Goal: Transaction & Acquisition: Obtain resource

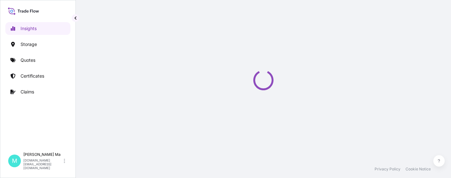
select select "2025"
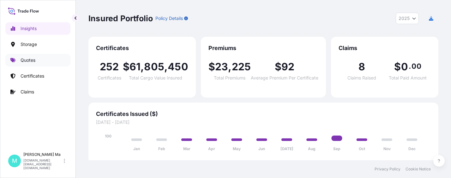
click at [44, 59] on link "Quotes" at bounding box center [37, 60] width 65 height 13
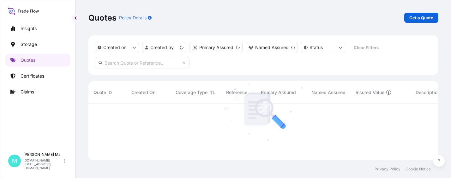
scroll to position [55, 346]
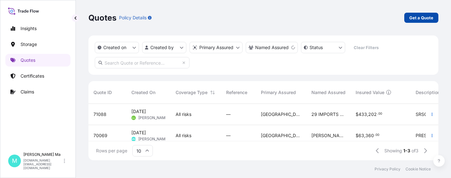
click at [428, 20] on p "Get a Quote" at bounding box center [422, 18] width 24 height 6
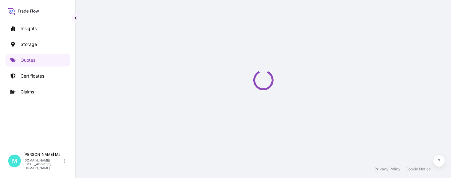
select select "Water"
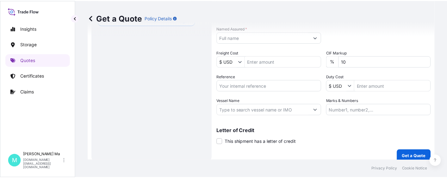
scroll to position [42, 0]
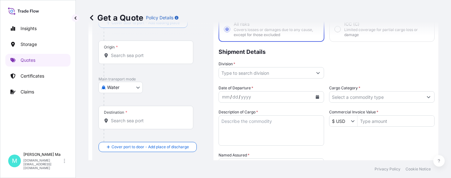
click at [280, 70] on input "Division *" at bounding box center [266, 72] width 94 height 11
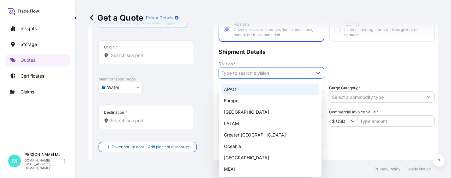
click at [260, 89] on div "APAC" at bounding box center [271, 88] width 98 height 11
type input "APAC"
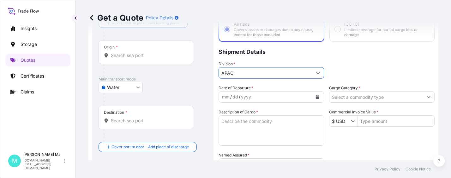
click at [368, 98] on input "Cargo Category *" at bounding box center [377, 96] width 94 height 11
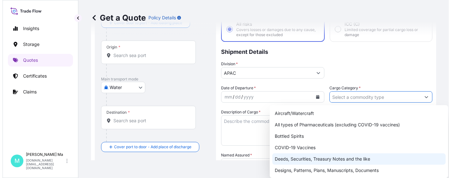
scroll to position [32, 0]
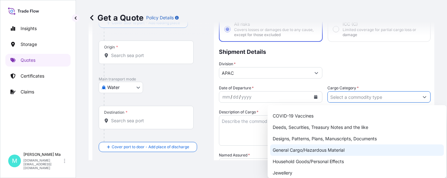
click at [298, 149] on div "General Cargo/Hazardous Material" at bounding box center [357, 149] width 174 height 11
type input "General Cargo/Hazardous Material"
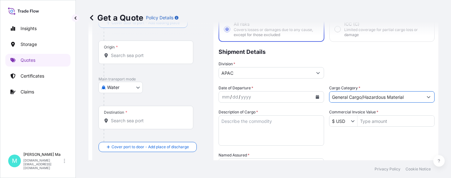
click at [381, 122] on input "Commercial Invoice Value *" at bounding box center [396, 120] width 77 height 11
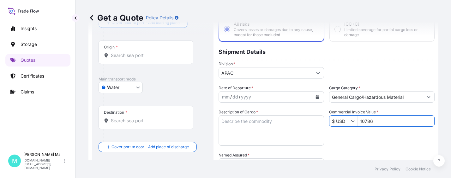
scroll to position [137, 0]
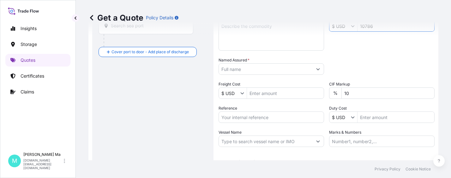
type input "10,786"
click at [245, 141] on input "Vessel Name" at bounding box center [266, 140] width 94 height 11
paste input "HMM [GEOGRAPHIC_DATA]"
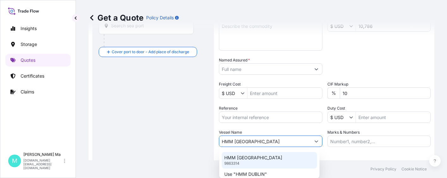
click at [271, 160] on div "HMM DUBLIN 9863314" at bounding box center [269, 160] width 95 height 16
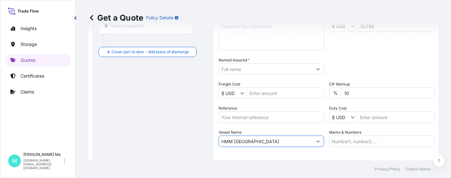
type input "HMM [GEOGRAPHIC_DATA]"
click at [279, 118] on input "Reference" at bounding box center [272, 116] width 106 height 11
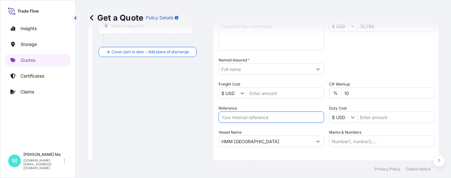
paste input "JLT25A05918A"
type input "JLT25A05918A"
drag, startPoint x: 261, startPoint y: 117, endPoint x: 175, endPoint y: 110, distance: 85.9
click at [175, 110] on form "Route Details Cover door to port - Add loading place Place of loading Road / In…" at bounding box center [264, 48] width 350 height 299
click at [241, 118] on input "Reference" at bounding box center [272, 116] width 106 height 11
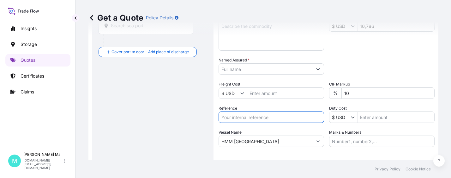
paste input "JLT25A05918A"
type input "JLT25A05918A"
click at [264, 69] on input "Named Assured *" at bounding box center [266, 68] width 94 height 11
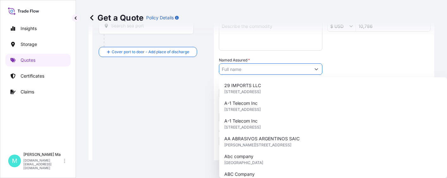
paste input "JLT INDUSTRIAL HOLDINGS PTE. LTD."
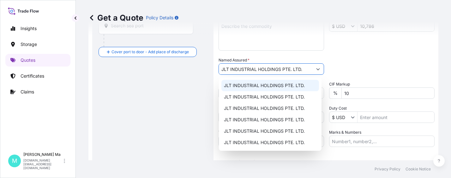
click at [280, 85] on span "JLT INDUSTRIAL HOLDINGS PTE. LTD." at bounding box center [264, 85] width 81 height 6
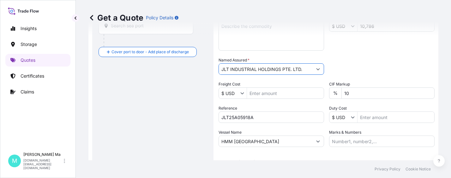
scroll to position [73, 0]
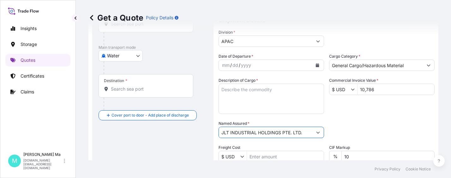
type input "JLT INDUSTRIAL HOLDINGS PTE. LTD."
click at [261, 90] on textarea "Description of Cargo *" at bounding box center [272, 98] width 106 height 30
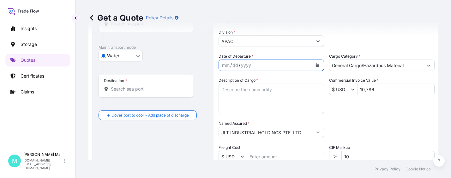
click at [316, 65] on icon "Calendar" at bounding box center [317, 65] width 3 height 4
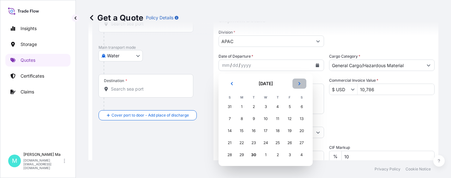
click at [300, 83] on icon "Next" at bounding box center [300, 84] width 4 height 4
click at [243, 118] on div "6" at bounding box center [241, 118] width 11 height 11
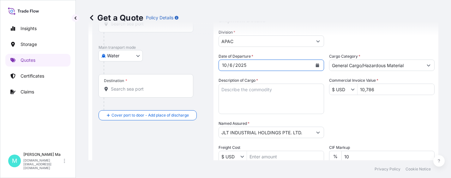
click at [278, 90] on textarea "Description of Cargo *" at bounding box center [272, 98] width 106 height 30
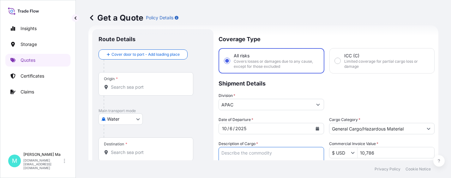
scroll to position [0, 0]
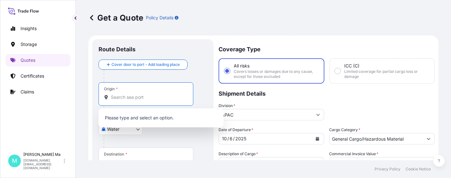
click at [143, 95] on input "Origin *" at bounding box center [148, 97] width 75 height 6
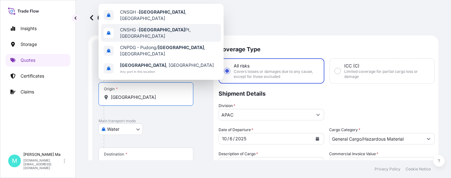
click at [165, 15] on span "CNSGH - [GEOGRAPHIC_DATA] , [GEOGRAPHIC_DATA]" at bounding box center [169, 15] width 99 height 13
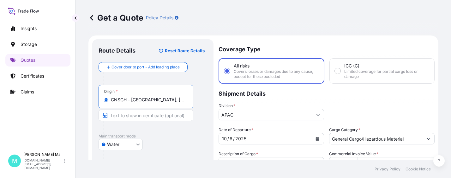
scroll to position [126, 0]
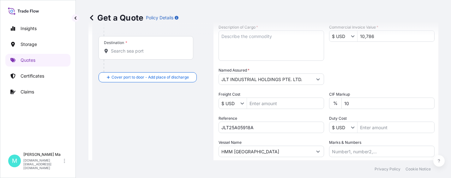
type input "CNSGH - [GEOGRAPHIC_DATA], [GEOGRAPHIC_DATA]"
click at [151, 52] on input "Destination *" at bounding box center [148, 51] width 75 height 6
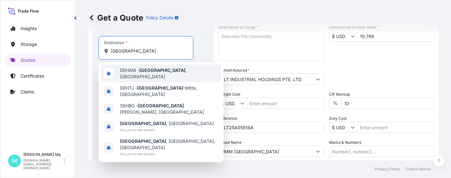
click at [144, 75] on span "DEHAM - [GEOGRAPHIC_DATA] , [GEOGRAPHIC_DATA]" at bounding box center [169, 73] width 99 height 13
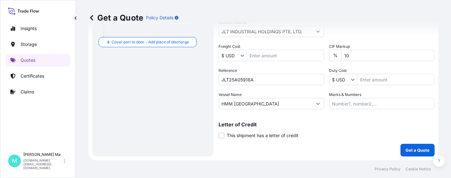
scroll to position [0, 0]
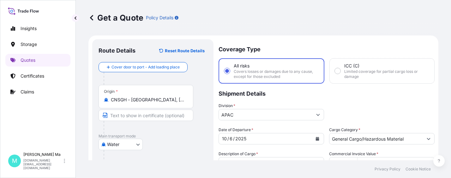
type input "DEHAM - [GEOGRAPHIC_DATA], [GEOGRAPHIC_DATA]"
click at [274, 159] on textarea "Description of Cargo *" at bounding box center [272, 172] width 106 height 30
paste textarea "RUBBER SEAL"
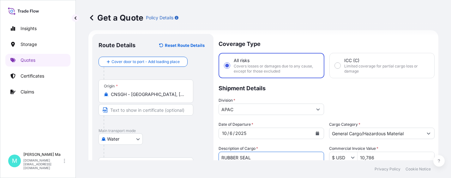
scroll to position [174, 0]
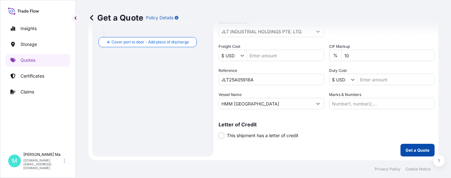
type textarea "RUBBER SEAL"
click at [413, 152] on p "Get a Quote" at bounding box center [418, 150] width 24 height 6
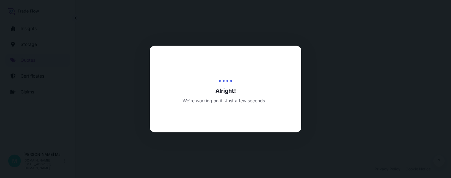
select select "Water"
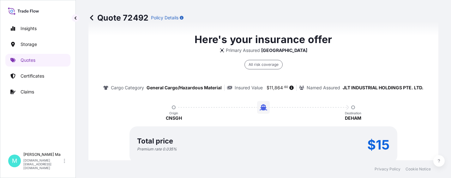
scroll to position [625, 0]
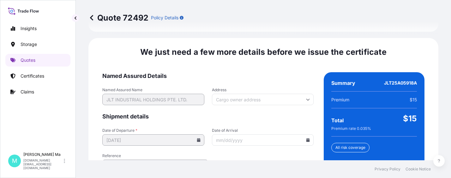
scroll to position [1024, 0]
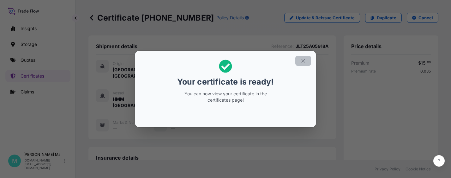
click at [304, 61] on icon "button" at bounding box center [303, 60] width 3 height 3
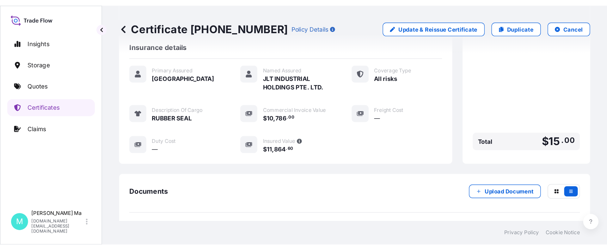
scroll to position [158, 0]
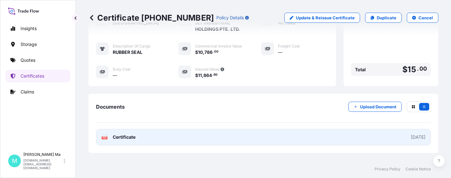
click at [171, 132] on link "PDF Certificate [DATE]" at bounding box center [263, 137] width 335 height 16
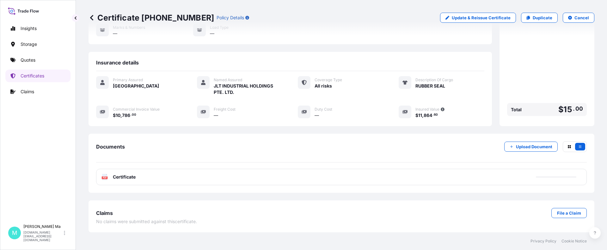
scroll to position [82, 0]
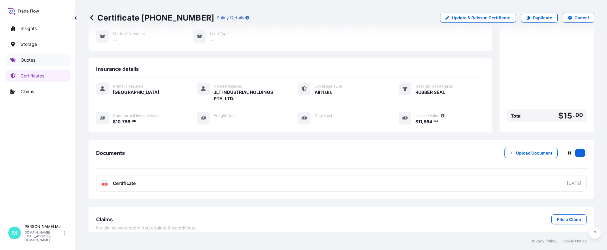
click at [38, 58] on link "Quotes" at bounding box center [37, 60] width 65 height 13
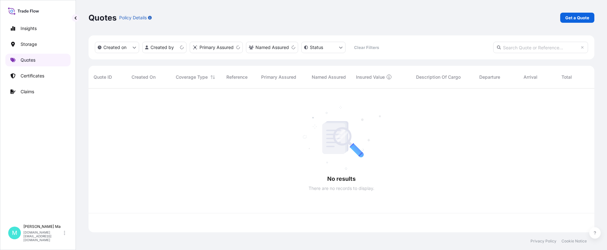
scroll to position [143, 501]
click at [451, 16] on p "Get a Quote" at bounding box center [577, 18] width 24 height 6
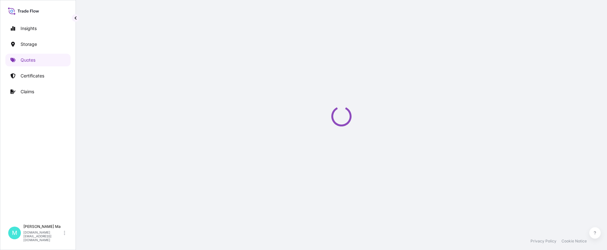
scroll to position [10, 0]
select select "Water"
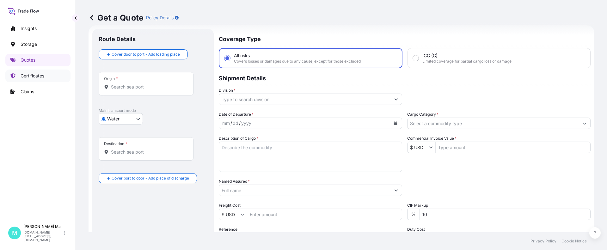
click at [38, 78] on p "Certificates" at bounding box center [33, 76] width 24 height 6
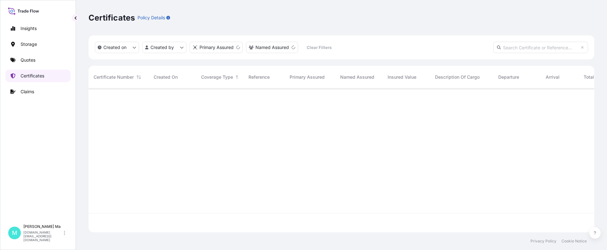
scroll to position [143, 501]
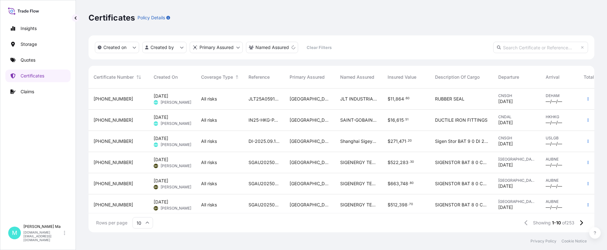
click at [133, 98] on div "[PHONE_NUMBER]" at bounding box center [119, 99] width 50 height 6
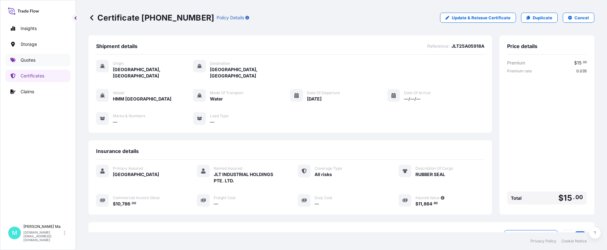
click at [39, 62] on link "Quotes" at bounding box center [37, 60] width 65 height 13
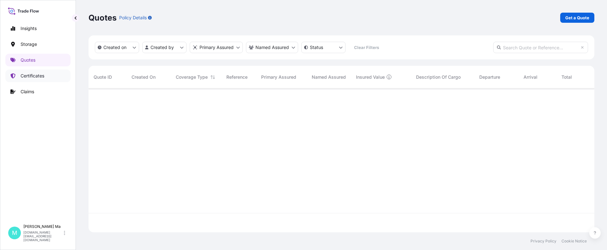
scroll to position [143, 501]
click at [451, 15] on p "Get a Quote" at bounding box center [577, 18] width 24 height 6
select select "Water"
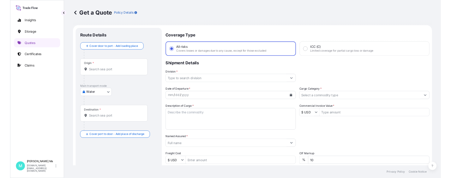
scroll to position [10, 0]
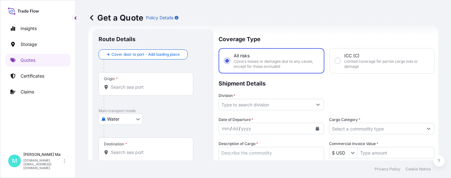
click at [141, 86] on input "Origin *" at bounding box center [148, 87] width 75 height 6
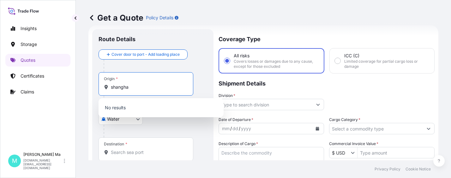
type input "[GEOGRAPHIC_DATA]"
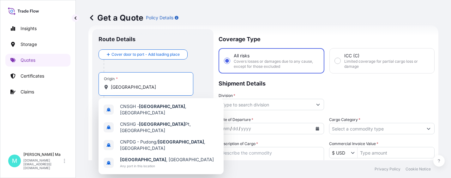
drag, startPoint x: 140, startPoint y: 89, endPoint x: 82, endPoint y: 88, distance: 57.9
click at [82, 88] on div "Get a Quote Policy Details Route Details Cover door to port - Add loading place…" at bounding box center [264, 80] width 376 height 160
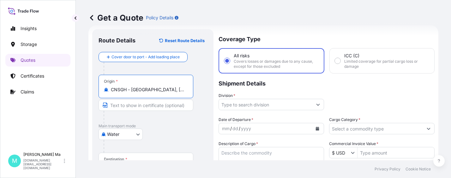
scroll to position [105, 0]
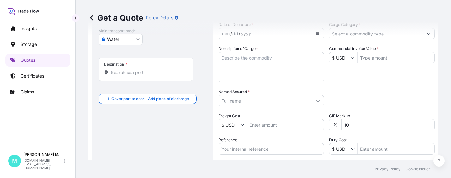
type input "CNSGH - [GEOGRAPHIC_DATA], [GEOGRAPHIC_DATA]"
click at [146, 70] on input "Destination *" at bounding box center [148, 72] width 75 height 6
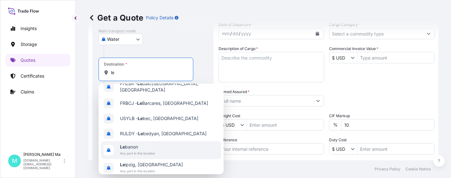
scroll to position [0, 0]
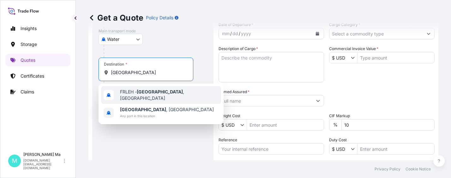
click at [183, 95] on div "FRLEH - [GEOGRAPHIC_DATA] , [GEOGRAPHIC_DATA]" at bounding box center [161, 95] width 120 height 18
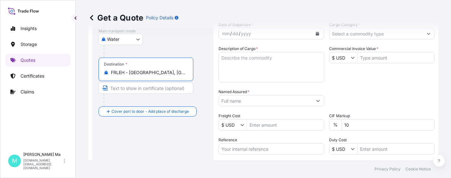
type input "FRLEH - [GEOGRAPHIC_DATA], [GEOGRAPHIC_DATA]"
click at [278, 59] on textarea "Description of Cargo *" at bounding box center [272, 67] width 106 height 30
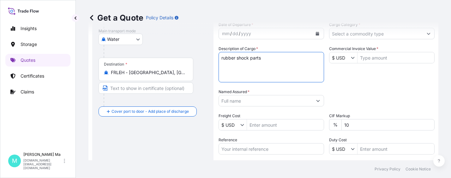
type textarea "rubber shock parts"
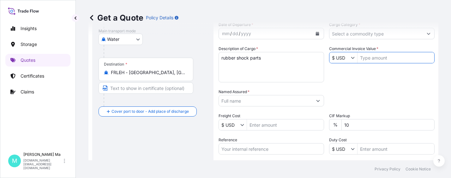
click at [377, 57] on input "Commercial Invoice Value *" at bounding box center [396, 57] width 77 height 11
type input "3,758.78"
click at [257, 102] on input "Named Assured *" at bounding box center [264, 100] width 91 height 11
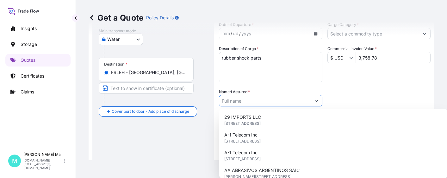
paste input "JLT INDUSTRIAL HOLDINGS PTE. LTD."
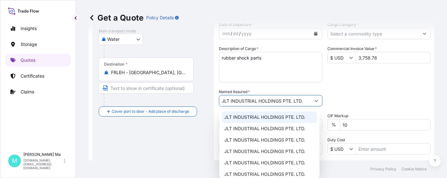
click at [267, 115] on span "JLT INDUSTRIAL HOLDINGS PTE. LTD." at bounding box center [264, 117] width 81 height 6
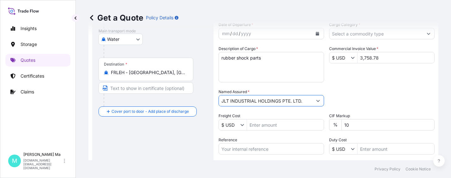
type input "JLT INDUSTRIAL HOLDINGS PTE. LTD."
click at [270, 149] on input "Reference" at bounding box center [272, 148] width 106 height 11
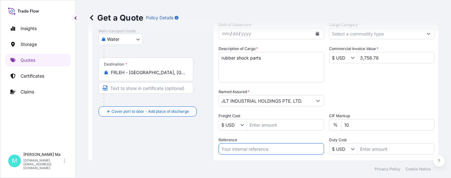
paste input "JLT25A24714A"
type input "JLT25A24714A"
click at [315, 34] on div "Get a Quote Policy Details" at bounding box center [264, 17] width 350 height 35
click at [316, 34] on div "Get a Quote Policy Details" at bounding box center [264, 17] width 350 height 35
click at [315, 33] on div "Get a Quote Policy Details" at bounding box center [264, 17] width 350 height 35
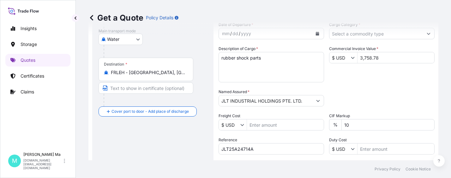
click at [314, 33] on div "Get a Quote Policy Details" at bounding box center [264, 17] width 350 height 35
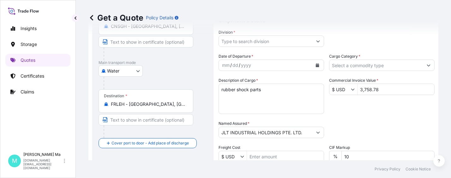
scroll to position [105, 0]
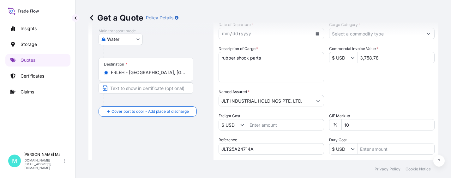
click at [316, 34] on div "Get a Quote Policy Details" at bounding box center [264, 17] width 350 height 35
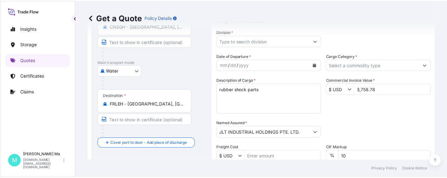
scroll to position [42, 0]
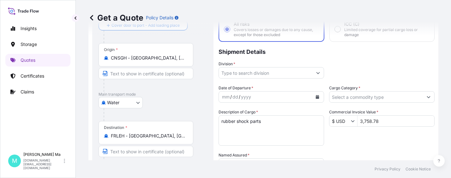
click at [316, 96] on icon "Calendar" at bounding box center [317, 97] width 3 height 4
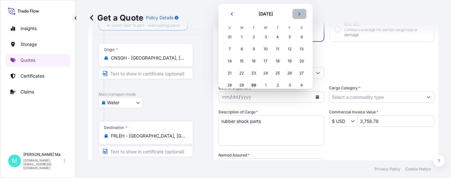
click at [298, 13] on icon "Next" at bounding box center [300, 14] width 4 height 4
click at [301, 37] on div "4" at bounding box center [301, 36] width 11 height 11
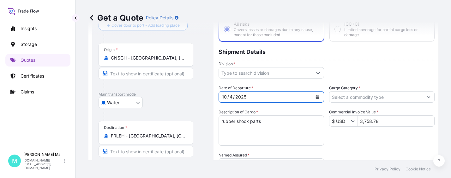
click at [373, 98] on input "Cargo Category *" at bounding box center [377, 96] width 94 height 11
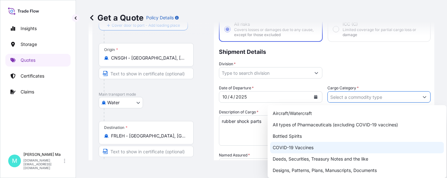
scroll to position [32, 0]
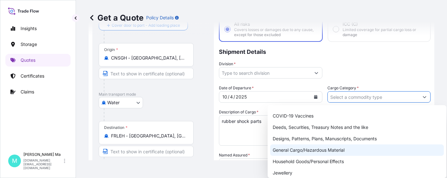
click at [288, 149] on div "General Cargo/Hazardous Material" at bounding box center [357, 149] width 174 height 11
type input "General Cargo/Hazardous Material"
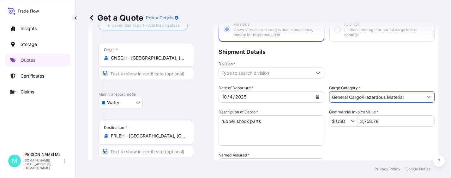
click at [372, 97] on input "General Cargo/Hazardous Material" at bounding box center [377, 96] width 94 height 11
click at [425, 96] on form "Route Details Reset Route Details Cover door to port - Add loading place Place …" at bounding box center [262, 143] width 346 height 299
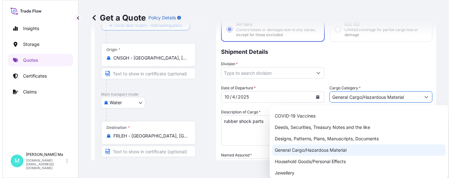
scroll to position [0, 0]
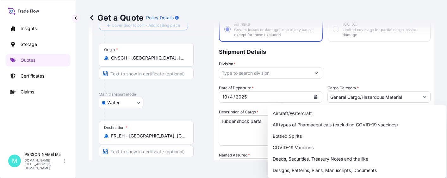
click at [363, 58] on p "Shipment Details" at bounding box center [324, 51] width 211 height 19
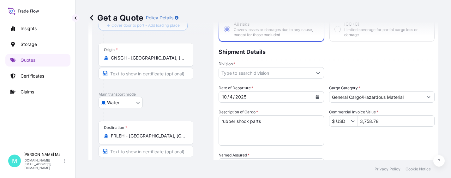
click at [425, 96] on button "Show suggestions" at bounding box center [428, 96] width 11 height 11
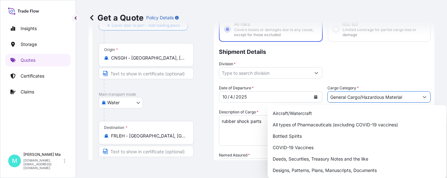
click at [351, 60] on p "Shipment Details" at bounding box center [324, 51] width 211 height 19
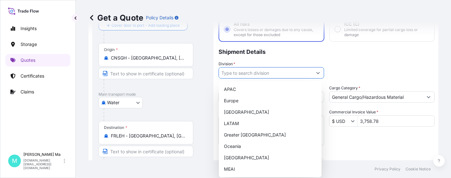
click at [305, 74] on input "Division *" at bounding box center [266, 72] width 94 height 11
click at [251, 88] on div "APAC" at bounding box center [271, 88] width 98 height 11
type input "APAC"
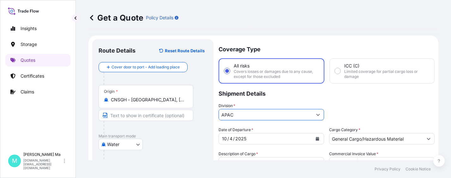
scroll to position [126, 0]
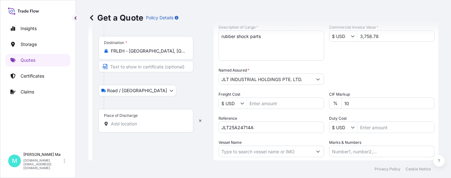
click at [149, 124] on input "Place of Discharge" at bounding box center [148, 123] width 75 height 6
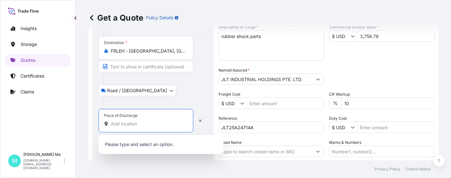
paste input "ZI LE GUITTION 85700 LES CHATELLIERS CHATEAUMUR [GEOGRAPHIC_DATA]"
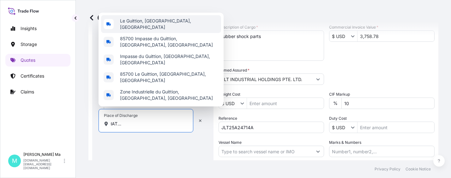
click at [164, 30] on span "Le Guittion, [GEOGRAPHIC_DATA], [GEOGRAPHIC_DATA]" at bounding box center [169, 24] width 99 height 13
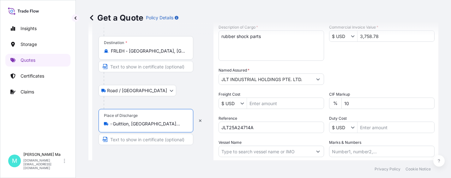
type input "Le Guittion, [GEOGRAPHIC_DATA], [GEOGRAPHIC_DATA]"
click at [252, 150] on input "Vessel Name" at bounding box center [266, 150] width 94 height 11
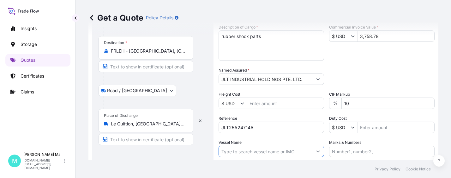
paste input "CMA CGM MONTMARTRE"
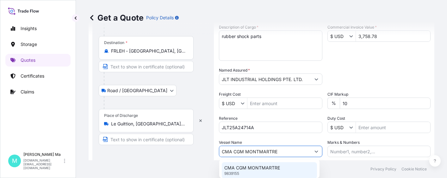
click at [251, 168] on p "CMA CGM MONTMARTRE" at bounding box center [252, 167] width 56 height 6
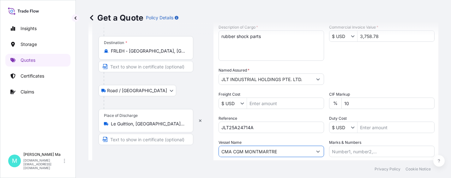
drag, startPoint x: 283, startPoint y: 150, endPoint x: 254, endPoint y: 152, distance: 28.5
click at [254, 152] on input "CMA CGM MONTMARTRE" at bounding box center [266, 150] width 94 height 11
click at [283, 150] on input "CMA CGM MONTMARTRE" at bounding box center [266, 150] width 94 height 11
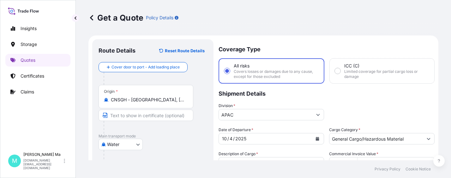
scroll to position [174, 0]
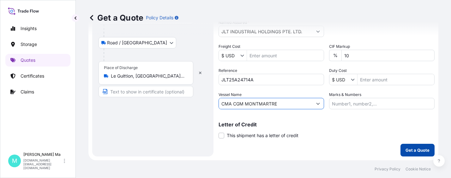
type input "CMA CGM MONTMARTRE"
click at [411, 148] on p "Get a Quote" at bounding box center [418, 150] width 24 height 6
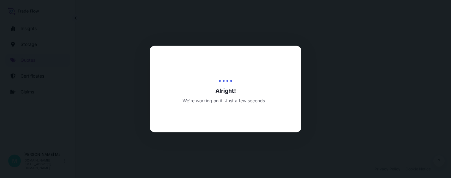
scroll to position [309, 0]
select select "Water"
select select "Road / [GEOGRAPHIC_DATA]"
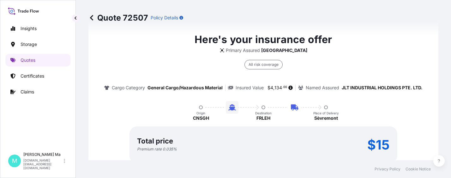
scroll to position [593, 0]
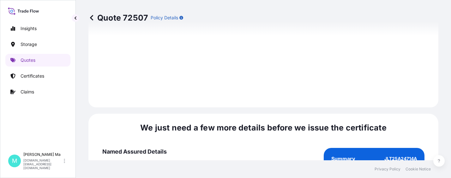
scroll to position [1050, 0]
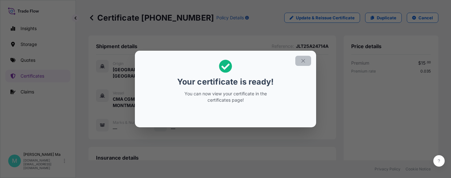
click at [302, 61] on icon "button" at bounding box center [304, 61] width 6 height 6
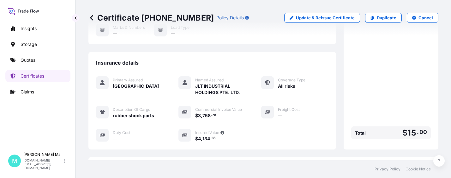
scroll to position [190, 0]
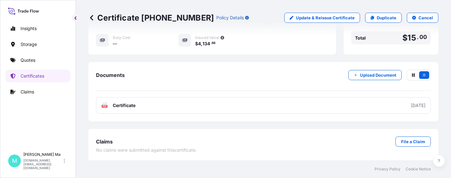
click at [160, 106] on link "PDF Certificate [DATE]" at bounding box center [263, 105] width 335 height 16
click at [91, 16] on icon at bounding box center [92, 18] width 6 height 6
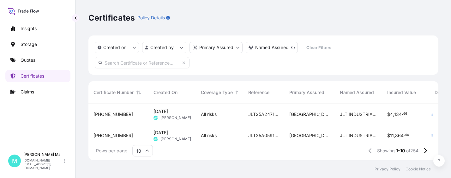
scroll to position [32, 0]
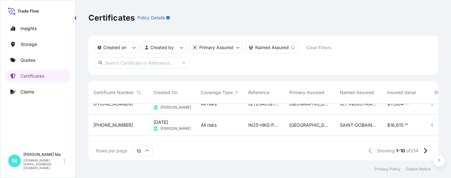
click at [130, 125] on div "[PHONE_NUMBER]" at bounding box center [119, 125] width 50 height 6
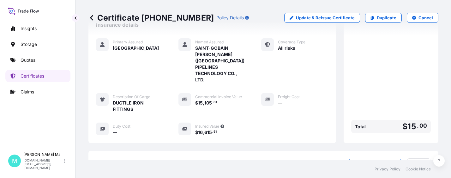
scroll to position [190, 0]
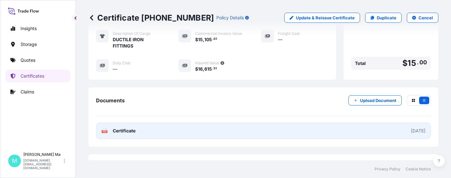
click at [172, 125] on link "PDF Certificate [DATE]" at bounding box center [263, 130] width 335 height 16
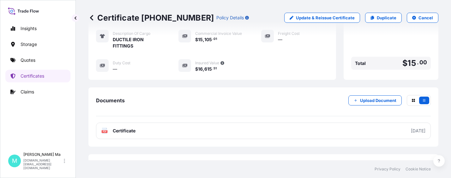
click at [92, 18] on icon at bounding box center [92, 18] width 6 height 6
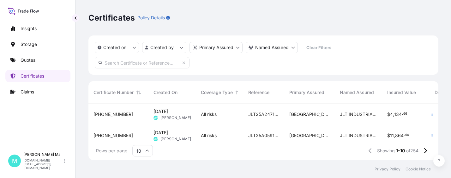
scroll to position [32, 0]
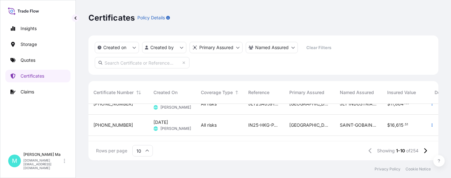
click at [135, 108] on div "[PHONE_NUMBER]" at bounding box center [119, 103] width 60 height 21
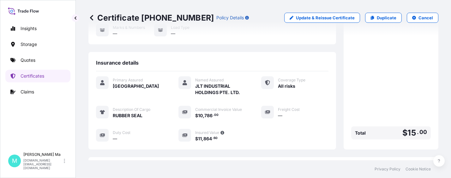
scroll to position [184, 0]
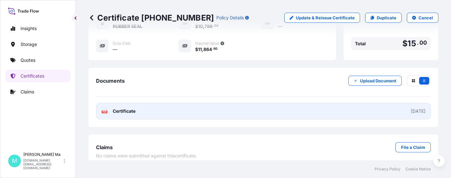
click at [180, 104] on link "PDF Certificate [DATE]" at bounding box center [263, 111] width 335 height 16
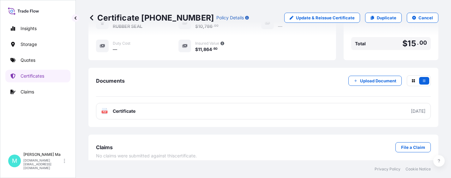
click at [91, 16] on icon at bounding box center [92, 18] width 6 height 6
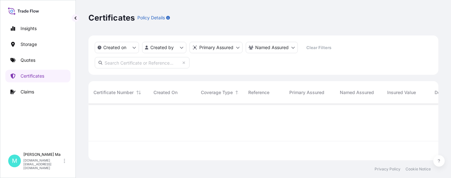
scroll to position [55, 346]
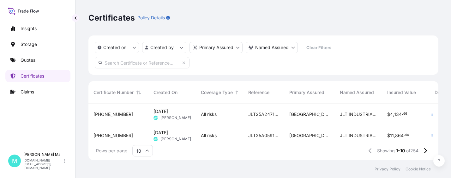
click at [138, 115] on div "[PHONE_NUMBER]" at bounding box center [119, 114] width 50 height 6
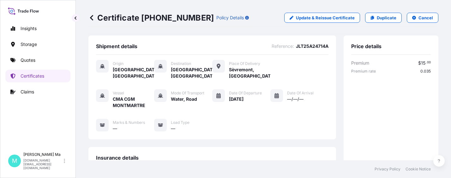
scroll to position [190, 0]
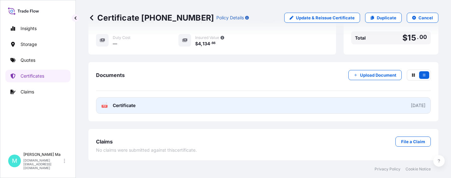
click at [166, 100] on link "PDF Certificate [DATE]" at bounding box center [263, 105] width 335 height 16
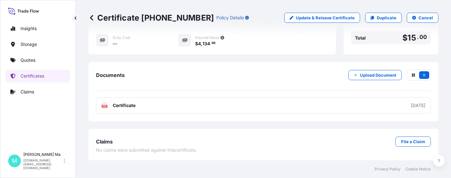
click at [93, 17] on icon at bounding box center [92, 18] width 6 height 6
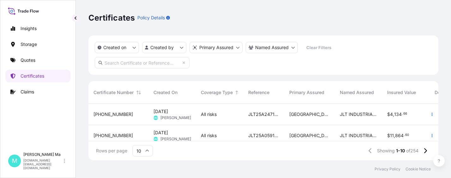
click at [128, 130] on div "[PHONE_NUMBER]" at bounding box center [119, 135] width 60 height 21
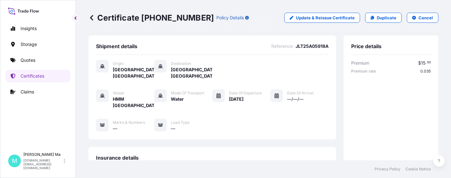
scroll to position [126, 0]
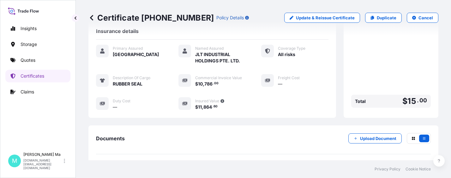
click at [138, 160] on link "PDF Certificate [DATE]" at bounding box center [263, 168] width 335 height 16
click at [91, 17] on icon at bounding box center [91, 17] width 3 height 5
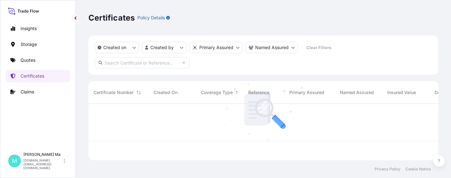
scroll to position [55, 346]
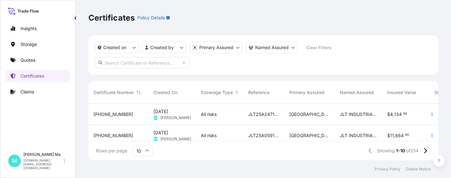
click at [134, 114] on div "[PHONE_NUMBER]" at bounding box center [119, 114] width 50 height 6
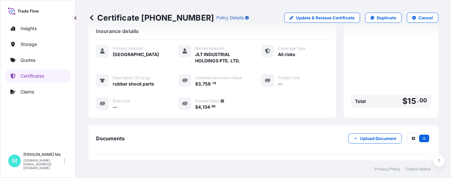
scroll to position [190, 0]
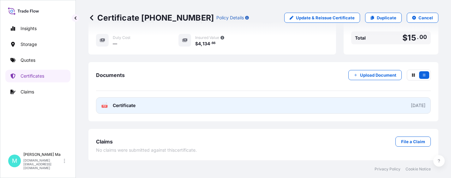
click at [166, 103] on link "PDF Certificate [DATE]" at bounding box center [263, 105] width 335 height 16
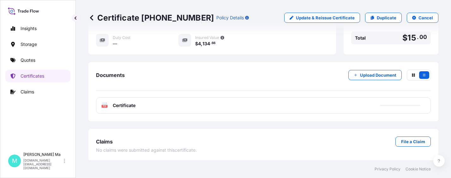
click at [92, 16] on icon at bounding box center [91, 17] width 3 height 5
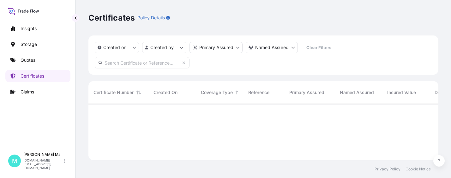
scroll to position [55, 346]
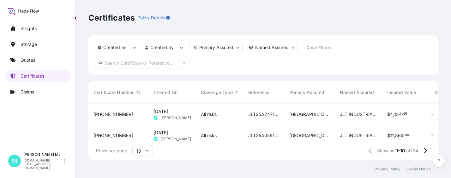
click at [127, 131] on div "[PHONE_NUMBER]" at bounding box center [119, 135] width 60 height 21
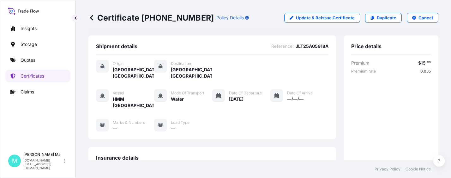
scroll to position [126, 0]
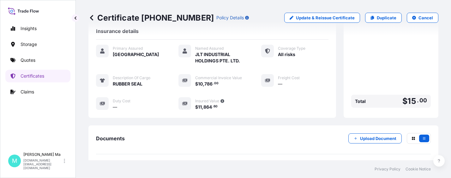
click at [137, 160] on link "PDF Certificate [DATE]" at bounding box center [263, 168] width 335 height 16
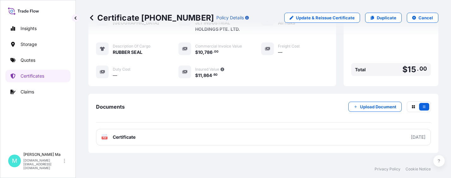
click at [92, 17] on icon at bounding box center [91, 17] width 3 height 5
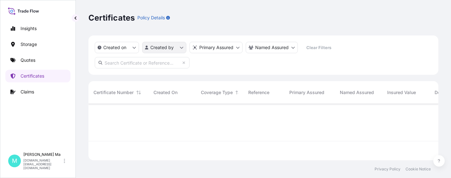
scroll to position [55, 346]
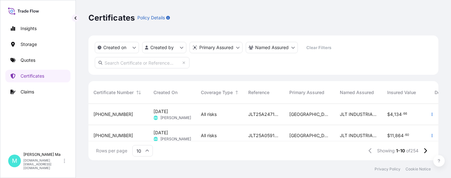
click at [108, 113] on span "[PHONE_NUMBER]" at bounding box center [114, 114] width 40 height 6
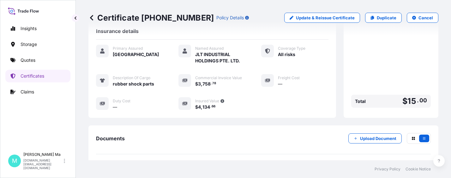
scroll to position [158, 0]
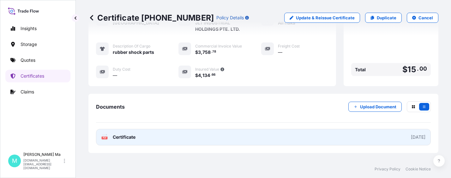
click at [146, 136] on link "PDF Certificate [DATE]" at bounding box center [263, 137] width 335 height 16
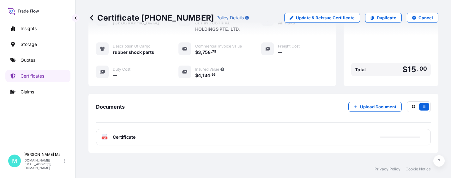
click at [91, 18] on icon at bounding box center [91, 17] width 3 height 5
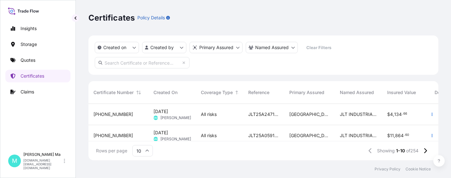
scroll to position [32, 0]
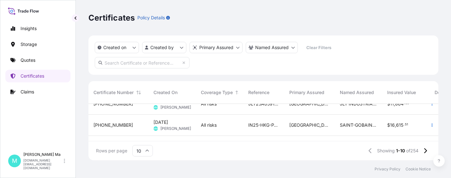
click at [125, 124] on div "[PHONE_NUMBER]" at bounding box center [119, 125] width 50 height 6
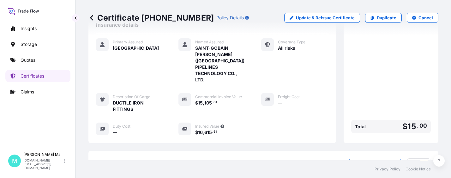
scroll to position [158, 0]
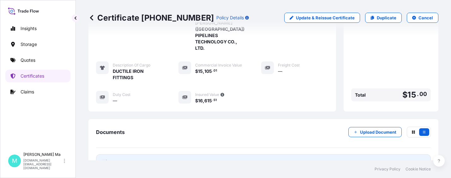
click at [131, 154] on link "PDF Certificate [DATE]" at bounding box center [263, 162] width 335 height 16
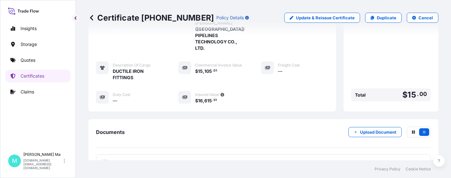
click at [94, 16] on icon at bounding box center [92, 18] width 6 height 6
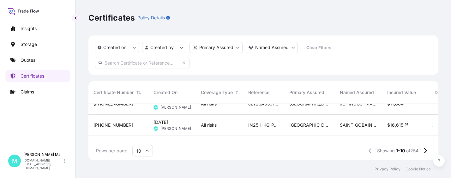
scroll to position [63, 0]
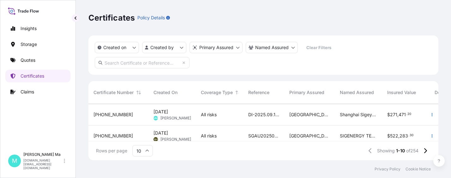
click at [113, 113] on span "[PHONE_NUMBER]" at bounding box center [114, 114] width 40 height 6
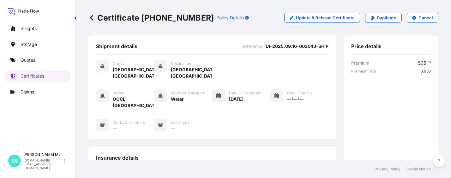
scroll to position [158, 0]
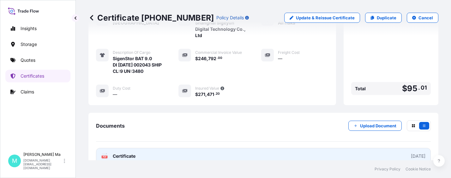
click at [140, 154] on link "PDF Certificate [DATE]" at bounding box center [263, 156] width 335 height 16
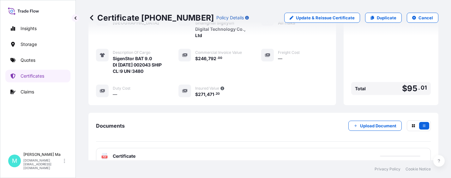
click at [91, 17] on icon at bounding box center [91, 17] width 3 height 5
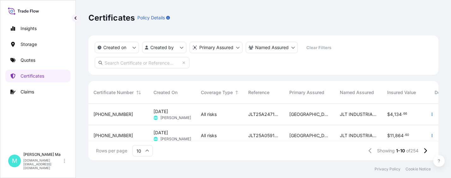
scroll to position [63, 0]
click at [122, 131] on div "[PHONE_NUMBER]" at bounding box center [119, 135] width 60 height 21
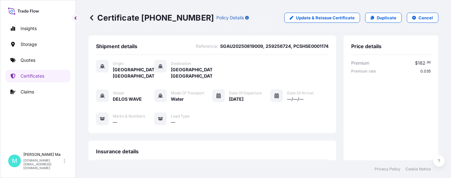
scroll to position [158, 0]
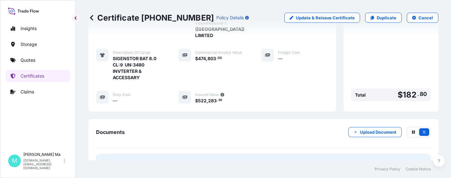
click at [130, 154] on link "PDF Certificate [DATE]" at bounding box center [263, 162] width 335 height 16
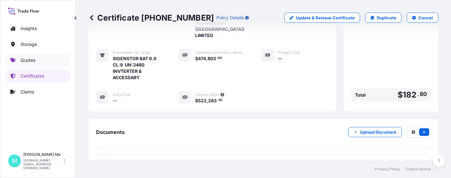
click at [28, 61] on p "Quotes" at bounding box center [28, 60] width 15 height 6
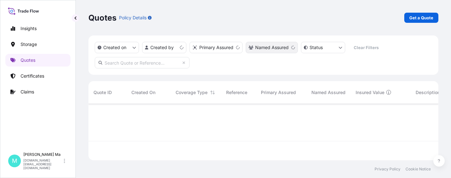
scroll to position [55, 346]
click at [418, 18] on p "Get a Quote" at bounding box center [422, 18] width 24 height 6
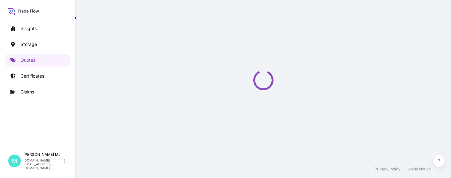
scroll to position [10, 0]
select select "Water"
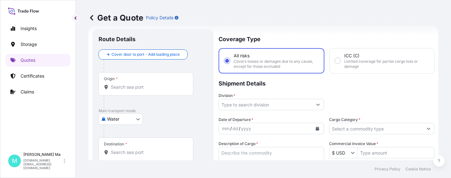
scroll to position [137, 0]
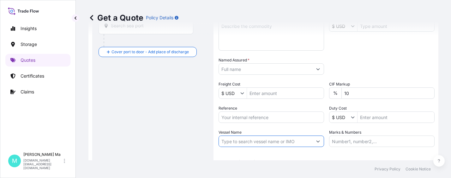
click at [252, 141] on input "Vessel Name" at bounding box center [266, 140] width 94 height 11
paste input "CMA CGM MONTMARTRE 0FMKSW"
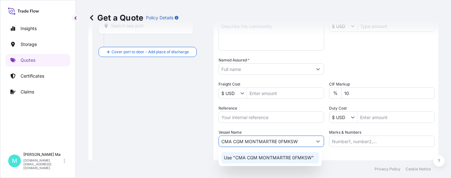
click at [243, 158] on p "Use "CMA CGM MONTMARTRE 0FMKSW"" at bounding box center [269, 157] width 90 height 6
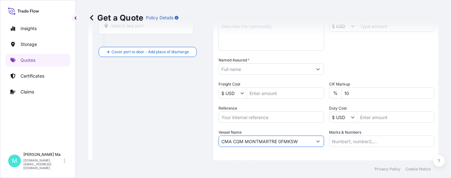
drag, startPoint x: 301, startPoint y: 142, endPoint x: 163, endPoint y: 132, distance: 138.5
click at [163, 132] on form "Route Details Cover door to port - Add loading place Place of loading Road / [G…" at bounding box center [264, 48] width 350 height 299
paste input "text"
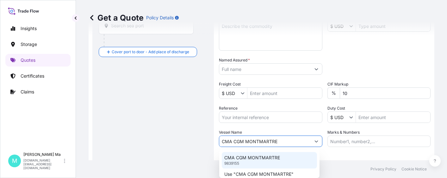
click at [274, 159] on p "CMA CGM MONTMARTRE" at bounding box center [252, 157] width 56 height 6
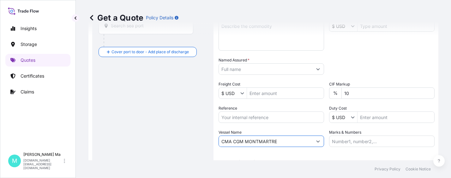
drag, startPoint x: 283, startPoint y: 141, endPoint x: 246, endPoint y: 142, distance: 37.3
click at [246, 142] on input "CMA CGM MONTMARTRE" at bounding box center [266, 140] width 94 height 11
click at [284, 141] on input "CMA CGM MONTMARTRE" at bounding box center [266, 140] width 94 height 11
paste input "CMA CGM MONTMARTRE"
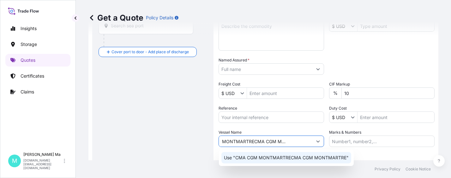
scroll to position [0, 0]
drag, startPoint x: 309, startPoint y: 141, endPoint x: 150, endPoint y: 133, distance: 158.9
click at [150, 133] on form "Route Details Cover door to port - Add loading place Place of loading Road / [G…" at bounding box center [264, 48] width 350 height 299
click at [277, 142] on input "CMA CGM MONTMARTRECMA CGM MONTMARTRE" at bounding box center [266, 140] width 94 height 11
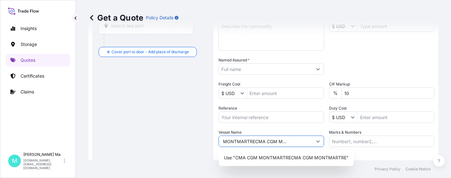
scroll to position [0, 24]
drag, startPoint x: 309, startPoint y: 141, endPoint x: 253, endPoint y: 140, distance: 56.0
click at [253, 140] on input "CMA CGM MONTMARTRECMA CGM MONTMARTRE" at bounding box center [266, 140] width 94 height 11
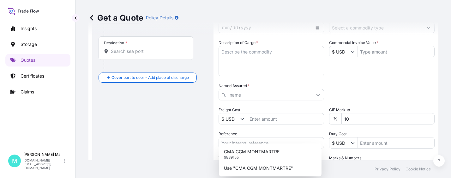
scroll to position [143, 0]
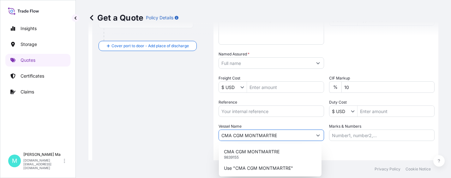
type input "CMA CGM MONTMARTRE"
click at [91, 18] on icon at bounding box center [92, 18] width 6 height 6
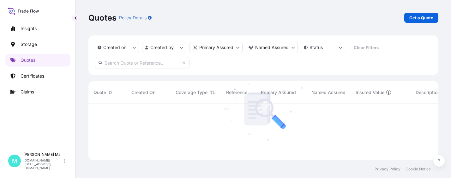
scroll to position [55, 346]
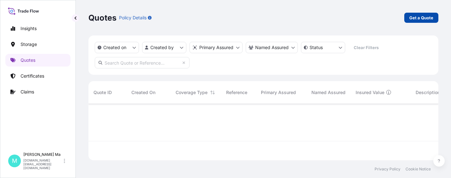
click at [415, 18] on p "Get a Quote" at bounding box center [422, 18] width 24 height 6
select select "Water"
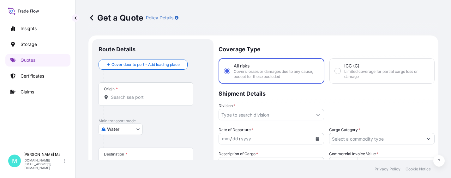
type input "$ USD"
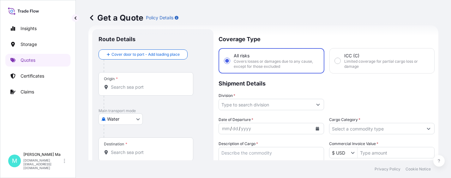
scroll to position [137, 0]
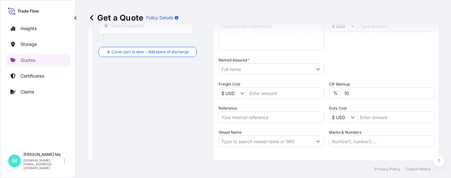
click at [258, 140] on input "Vessel Name" at bounding box center [266, 140] width 94 height 11
paste input "CMA CGM MONTMARTRE"
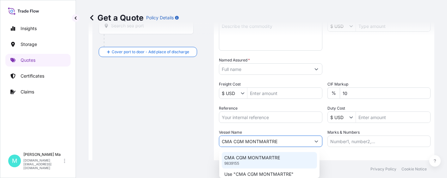
click at [290, 157] on div "CMA CGM MONTMARTRE 9839155" at bounding box center [269, 160] width 95 height 16
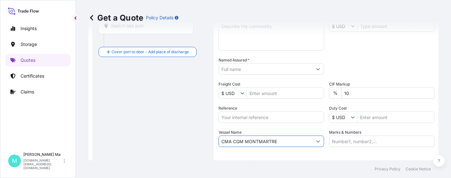
type input "CMA CGM MONTMARTRE"
click at [92, 18] on icon at bounding box center [92, 18] width 6 height 6
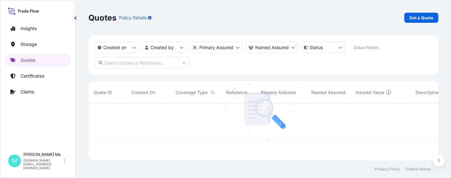
scroll to position [55, 346]
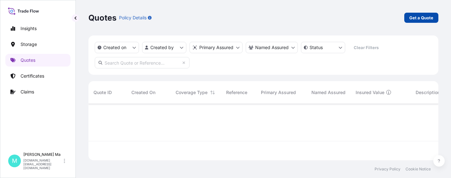
click at [418, 18] on p "Get a Quote" at bounding box center [422, 18] width 24 height 6
select select "Water"
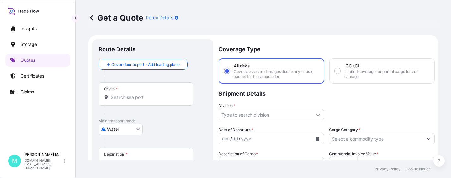
type input "$ USD"
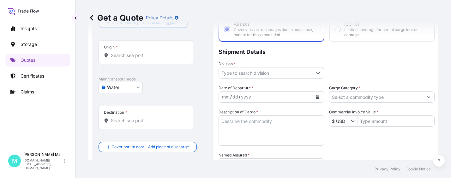
scroll to position [168, 0]
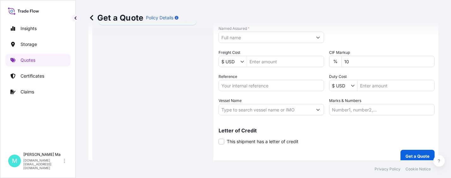
click at [252, 112] on input "Vessel Name" at bounding box center [266, 109] width 94 height 11
paste input "CMA CGM MONTMARTRE"
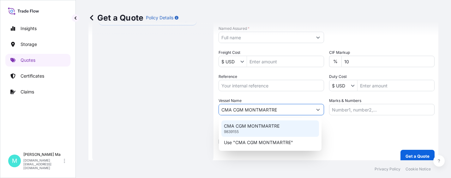
click at [267, 132] on div "CMA CGM MONTMARTRE 9839155" at bounding box center [271, 128] width 98 height 16
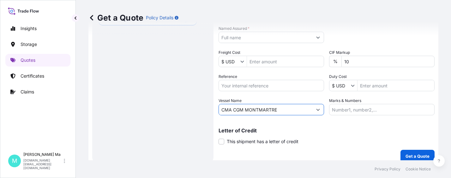
type input "CMA CGM MONTMARTRE"
click at [90, 18] on icon at bounding box center [91, 17] width 3 height 5
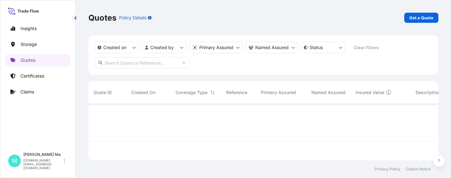
scroll to position [55, 346]
click at [413, 19] on p "Get a Quote" at bounding box center [422, 18] width 24 height 6
select select "Water"
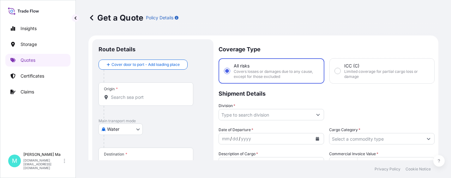
type input "$ USD"
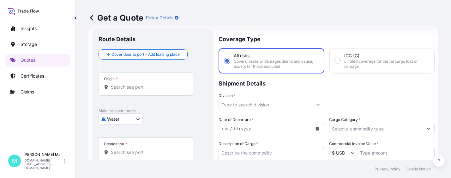
scroll to position [168, 0]
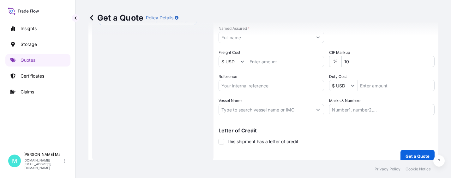
click at [263, 89] on input "Reference" at bounding box center [272, 85] width 106 height 11
click at [232, 111] on input "Vessel Name" at bounding box center [266, 109] width 94 height 11
paste input "CMA CGM MONTMARTRE"
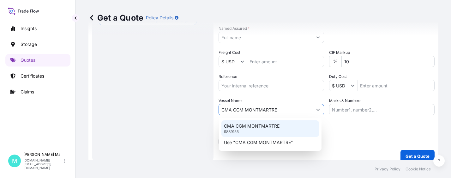
click at [250, 125] on p "CMA CGM MONTMARTRE" at bounding box center [252, 126] width 56 height 6
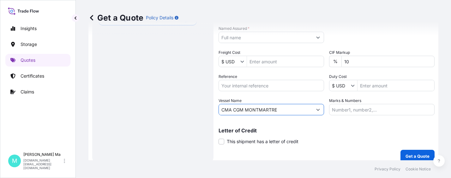
type input "CMA CGM MONTMARTRE"
click at [93, 18] on icon at bounding box center [92, 18] width 6 height 6
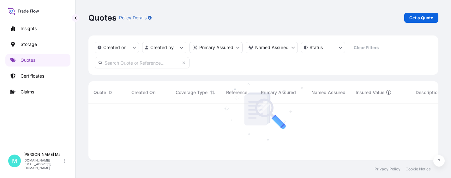
scroll to position [55, 346]
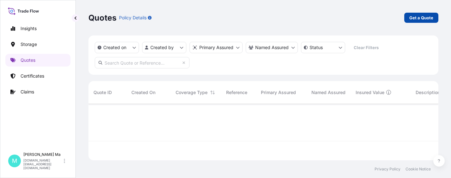
click at [423, 16] on p "Get a Quote" at bounding box center [422, 18] width 24 height 6
select select "Water"
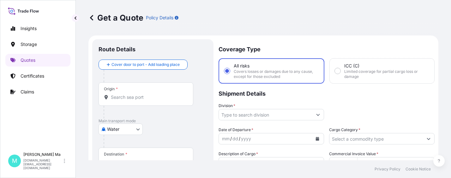
type input "$ USD"
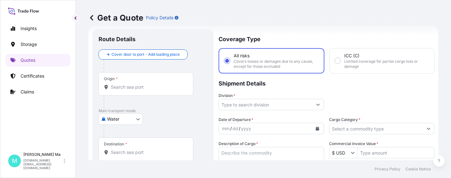
scroll to position [168, 0]
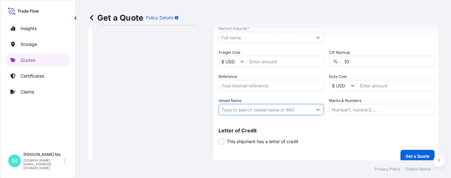
click at [266, 109] on input "Vessel Name" at bounding box center [266, 109] width 94 height 11
paste input "CMA CGM MONTMARTRE"
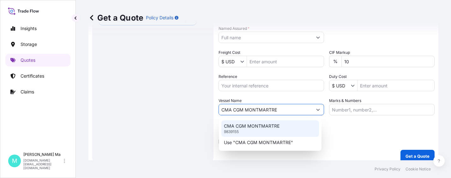
click at [280, 126] on div "CMA CGM MONTMARTRE 9839155" at bounding box center [271, 128] width 98 height 16
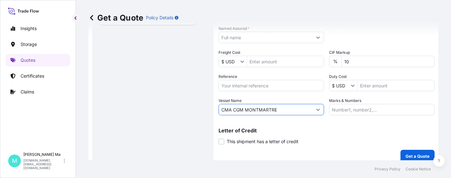
type input "CMA CGM MONTMARTRE"
click at [91, 16] on icon at bounding box center [92, 18] width 6 height 6
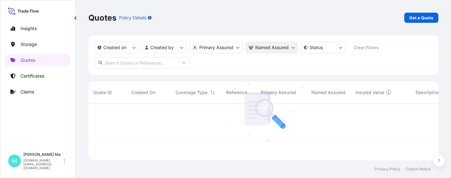
scroll to position [55, 346]
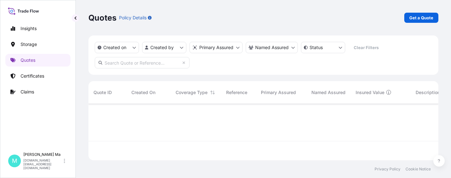
select select "Water"
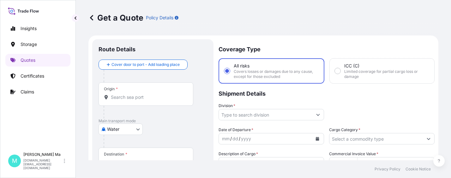
type input "$ USD"
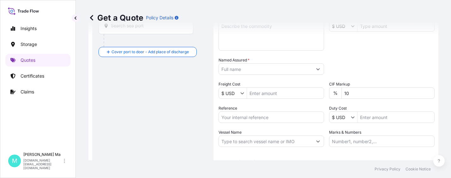
scroll to position [174, 0]
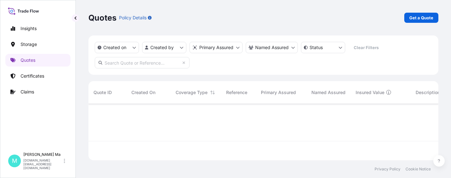
scroll to position [55, 346]
select select "Water"
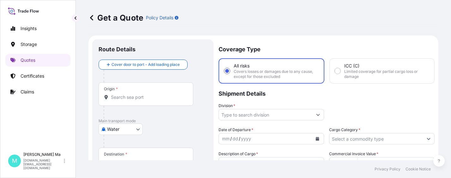
type input "$ USD"
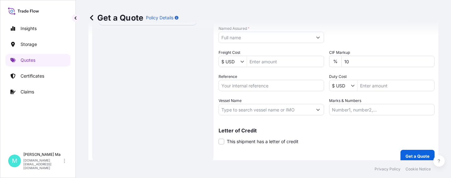
scroll to position [174, 0]
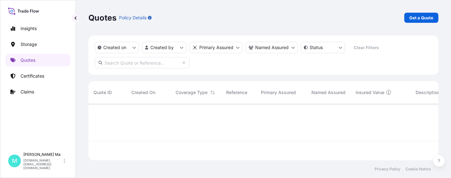
scroll to position [55, 346]
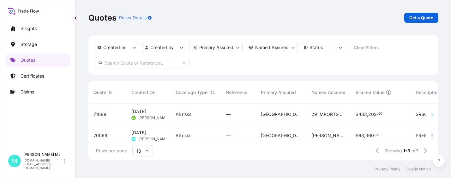
select select "Water"
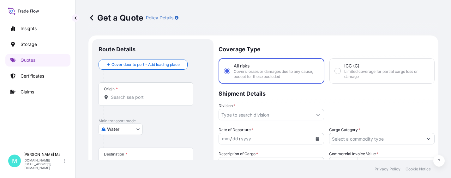
type input "$ USD"
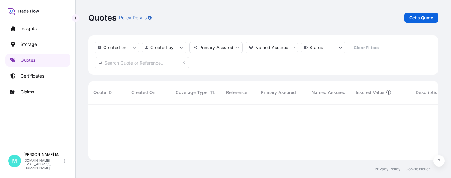
scroll to position [55, 346]
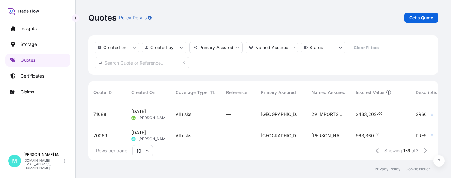
select select "Water"
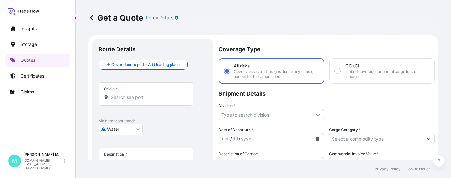
type input "$ USD"
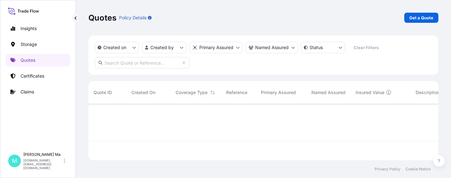
scroll to position [55, 346]
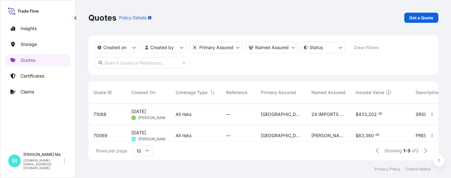
select select "Water"
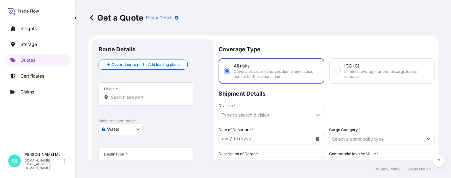
type input "$ USD"
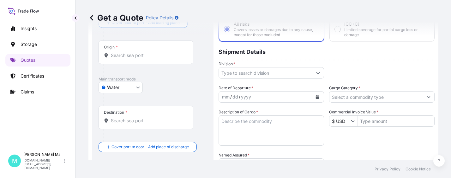
scroll to position [168, 0]
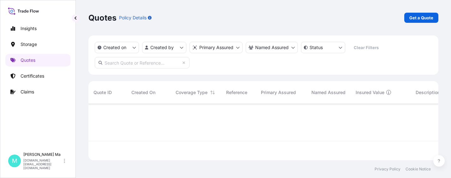
scroll to position [55, 346]
